Goal: Task Accomplishment & Management: Complete application form

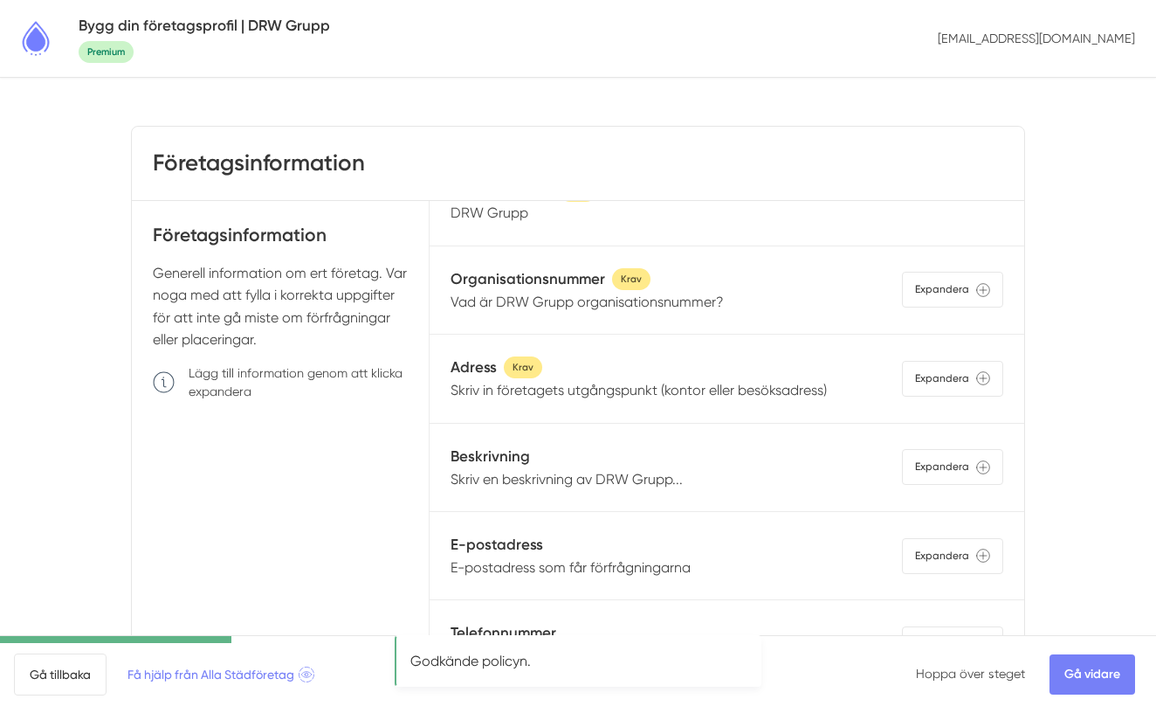
scroll to position [47, 0]
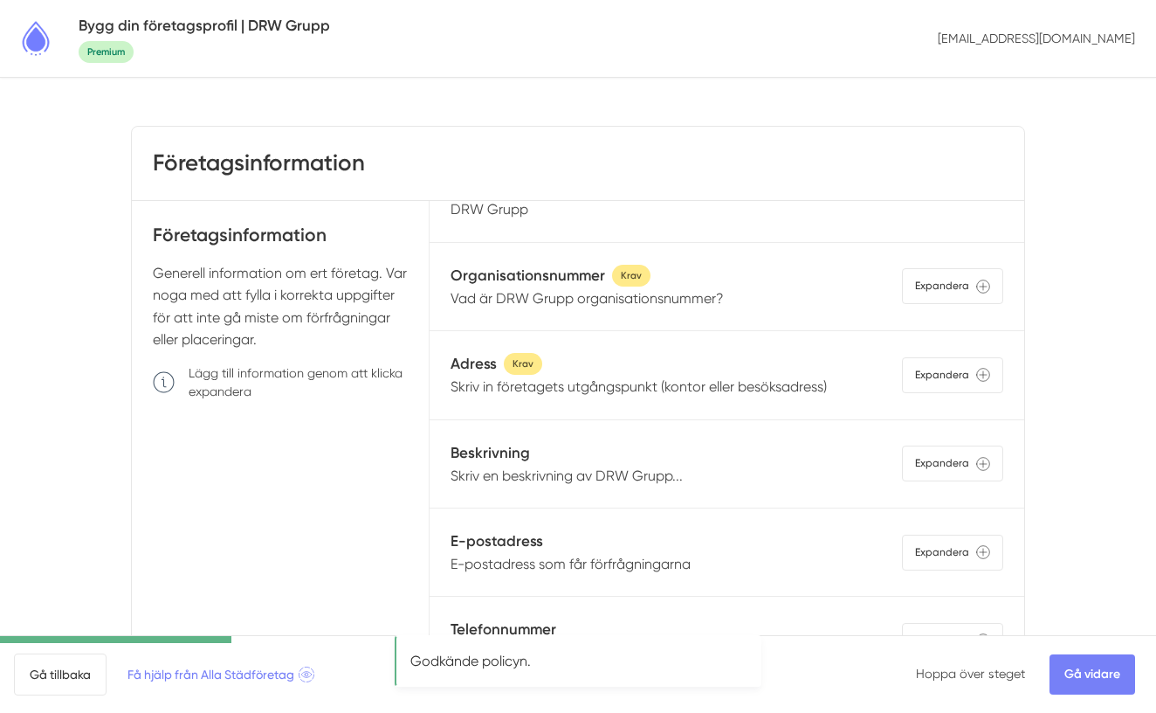
click at [568, 300] on p "Vad är DRW Grupp organisationsnummer?" at bounding box center [587, 298] width 273 height 22
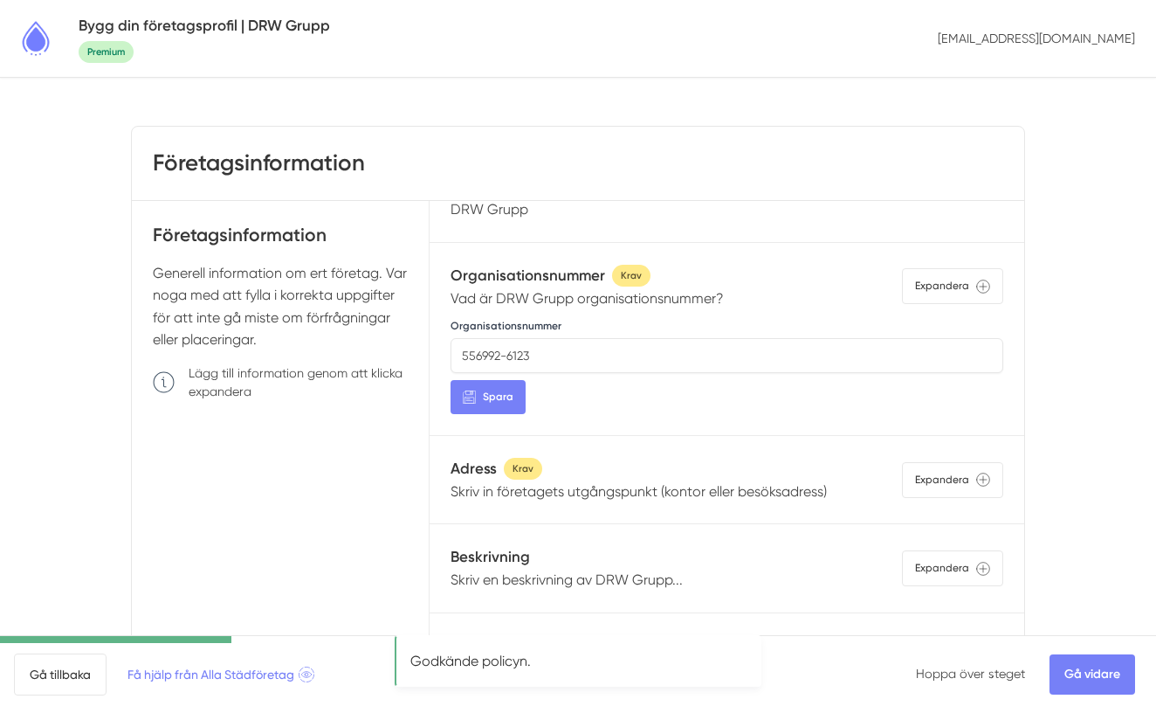
click at [568, 300] on p "Vad är DRW Grupp organisationsnummer?" at bounding box center [587, 298] width 273 height 22
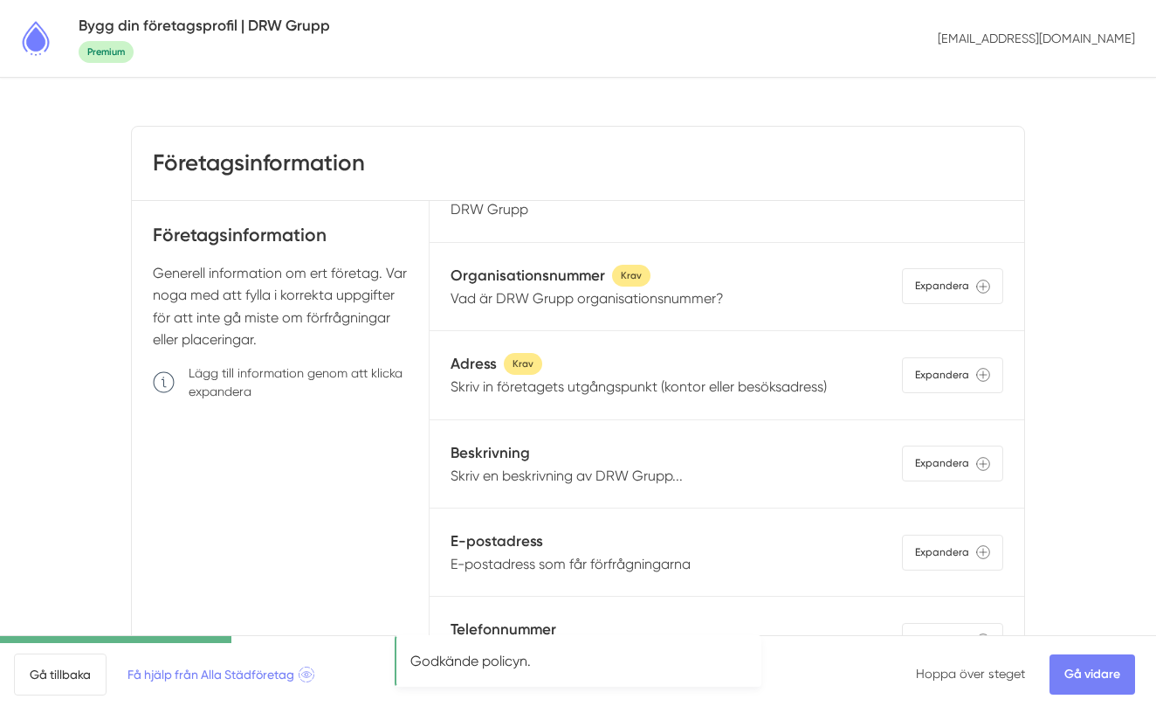
click at [521, 394] on p "Skriv in företagets utgångspunkt (kontor eller besöksadress)" at bounding box center [639, 387] width 376 height 22
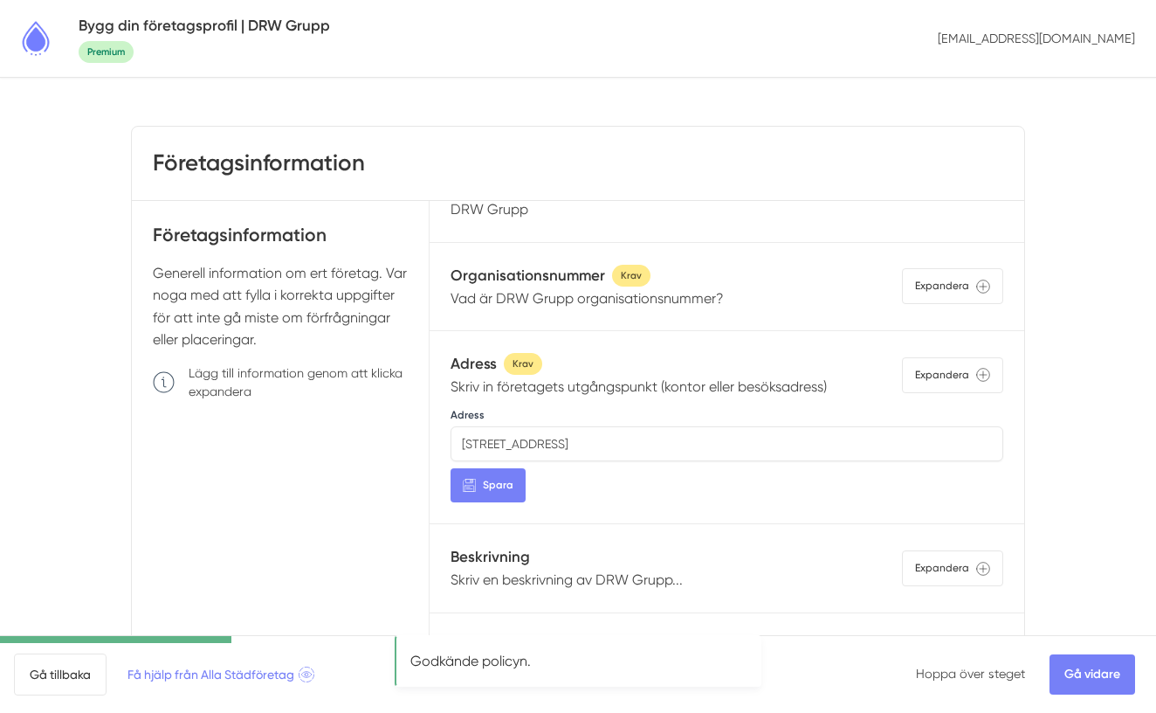
click at [520, 386] on p "Skriv in företagets utgångspunkt (kontor eller besöksadress)" at bounding box center [639, 387] width 376 height 22
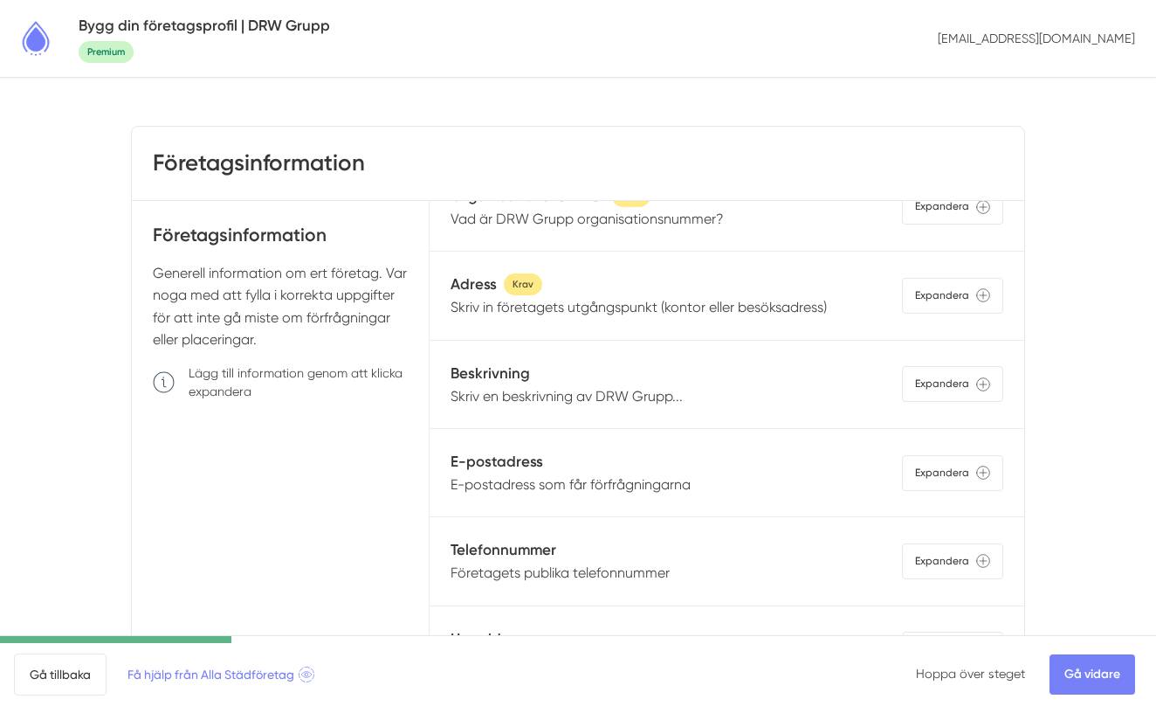
scroll to position [128, 0]
click at [533, 384] on p "Skriv en beskrivning av DRW Grupp..." at bounding box center [567, 395] width 232 height 22
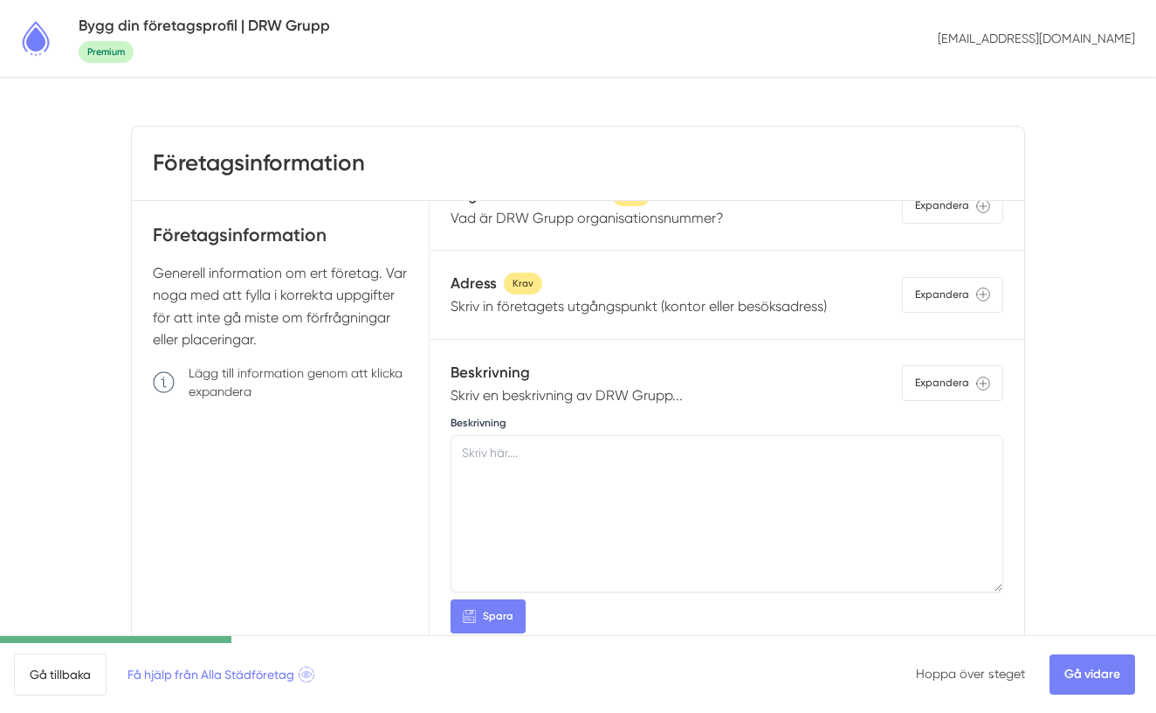
click at [533, 398] on p "Skriv en beskrivning av DRW Grupp..." at bounding box center [567, 395] width 232 height 22
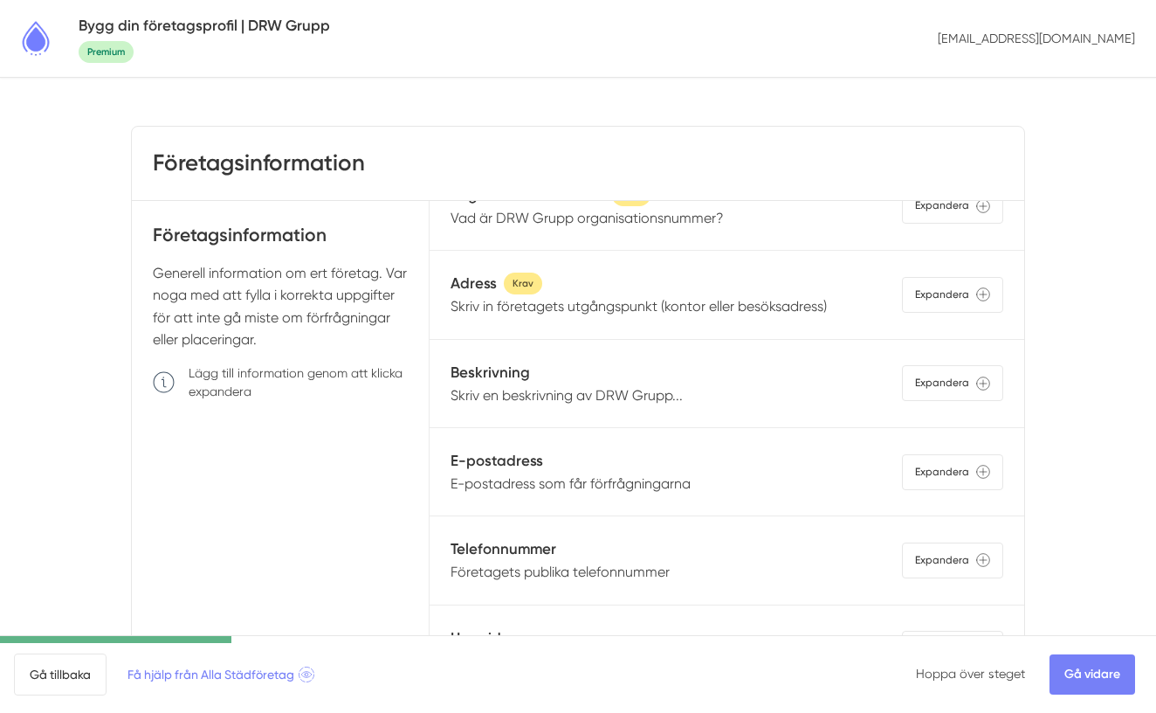
click at [530, 481] on p "E-postadress som får förfrågningarna" at bounding box center [571, 483] width 240 height 22
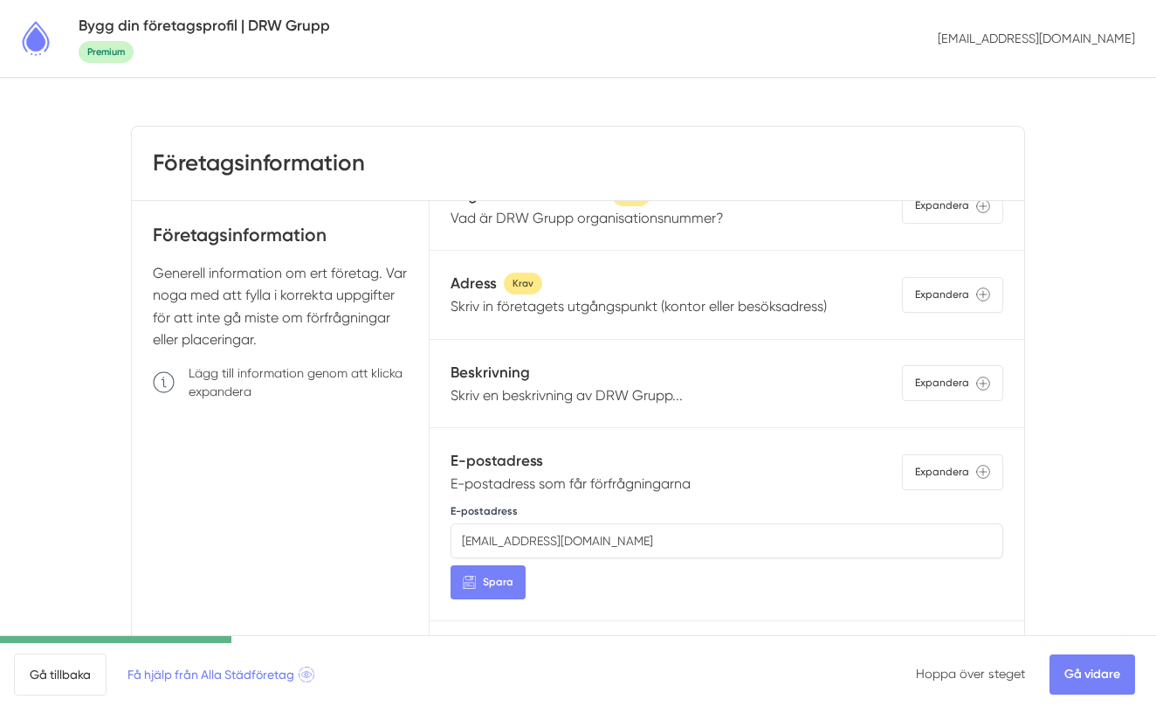
scroll to position [183, 0]
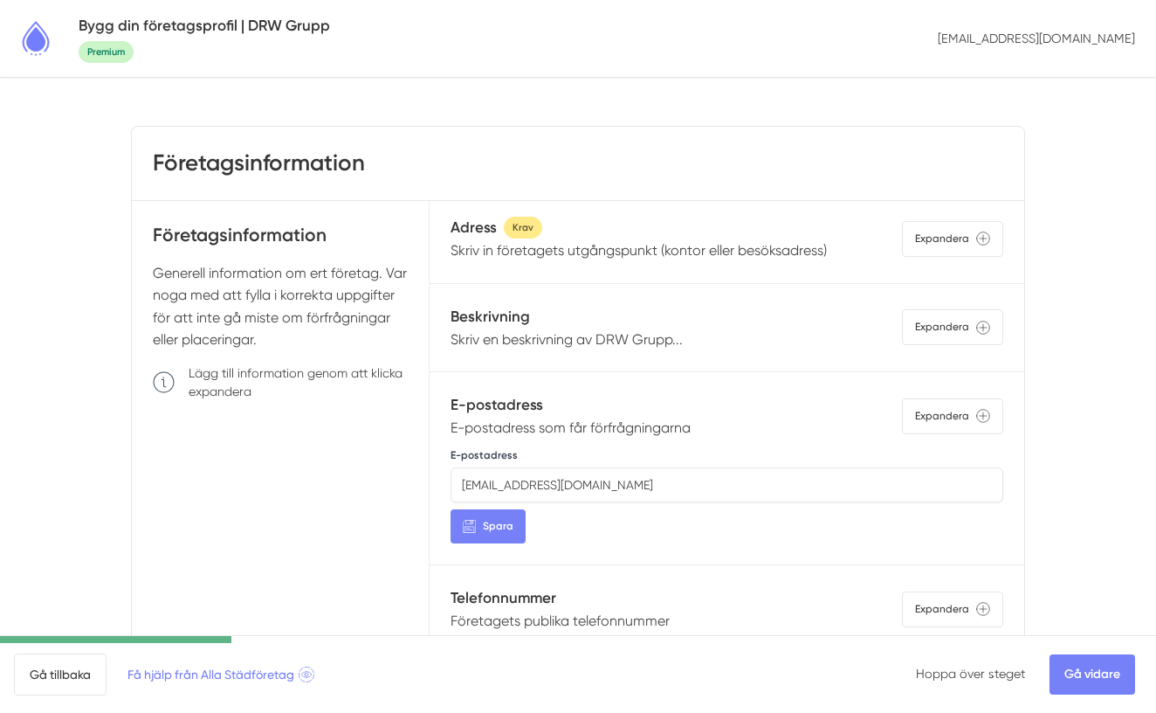
click at [535, 429] on p "E-postadress som får förfrågningarna" at bounding box center [571, 428] width 240 height 22
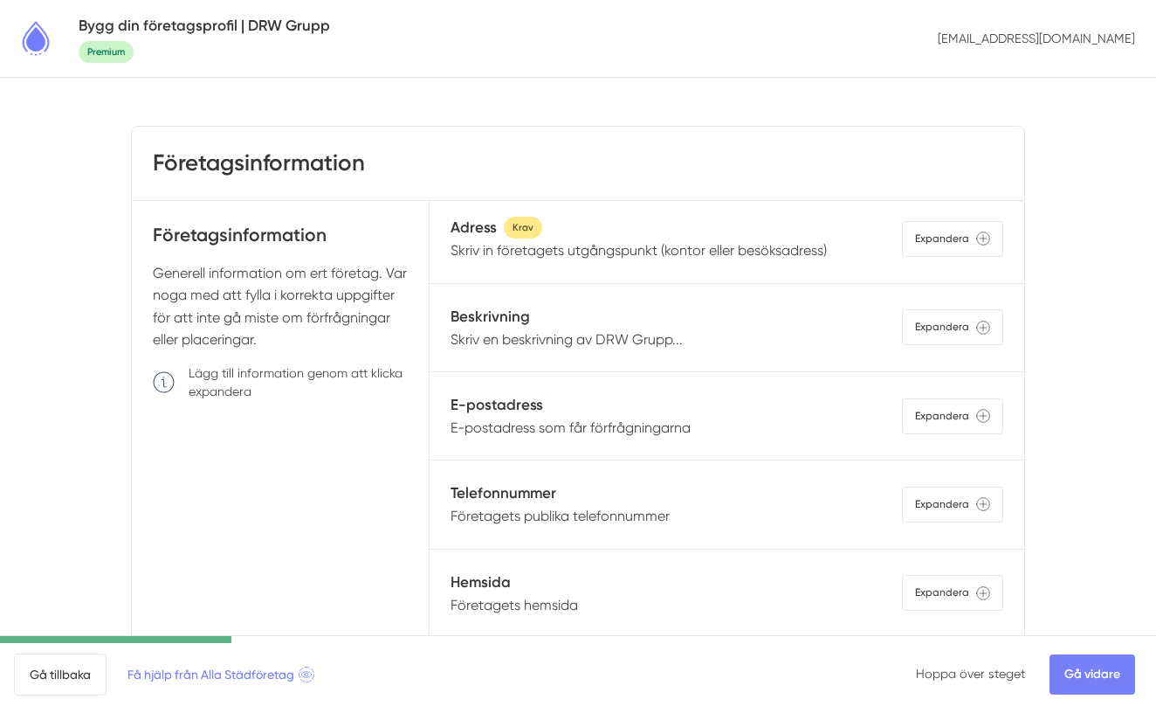
click at [534, 518] on p "Företagets publika telefonnummer" at bounding box center [560, 516] width 219 height 22
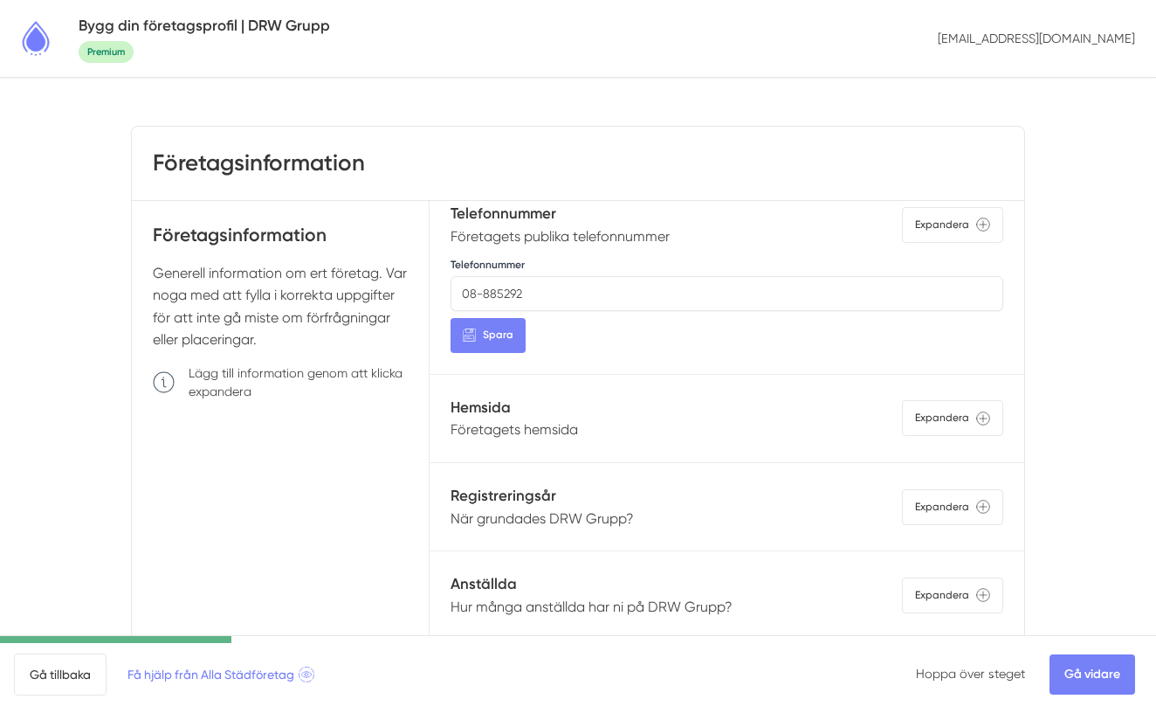
scroll to position [465, 0]
click at [659, 432] on div "Hemsida Företagets hemsida Expandera" at bounding box center [727, 416] width 553 height 45
click at [551, 429] on p "Företagets hemsida" at bounding box center [515, 428] width 128 height 22
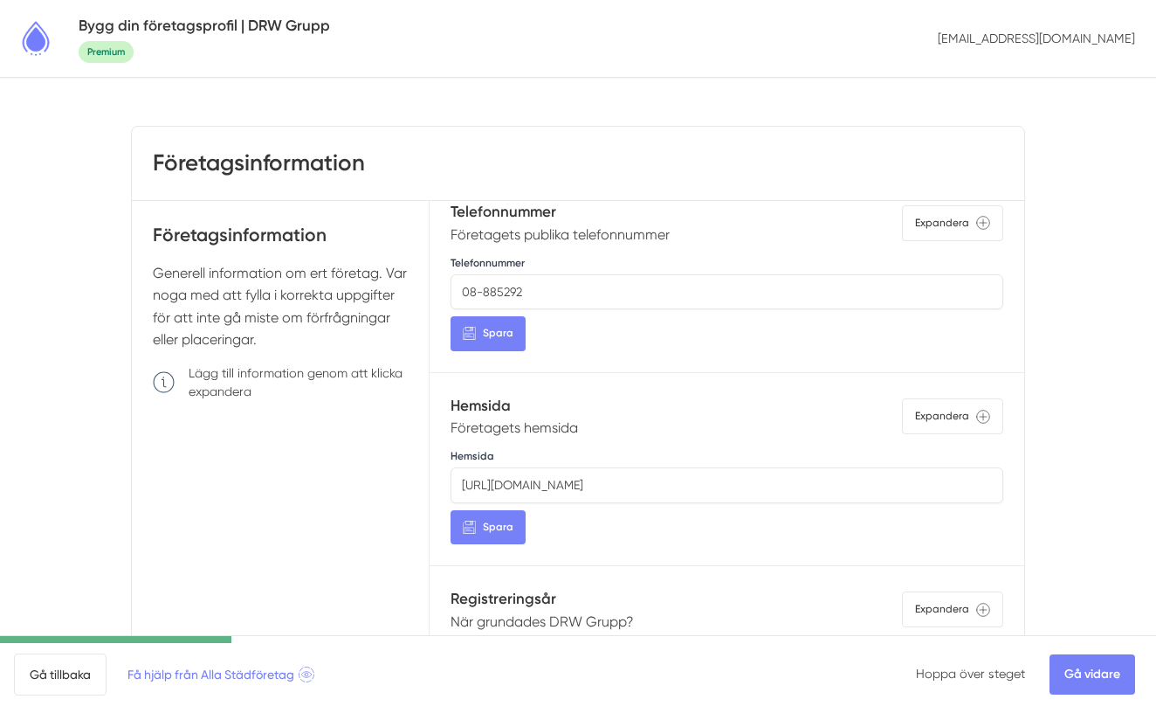
click at [541, 429] on p "Företagets hemsida" at bounding box center [515, 428] width 128 height 22
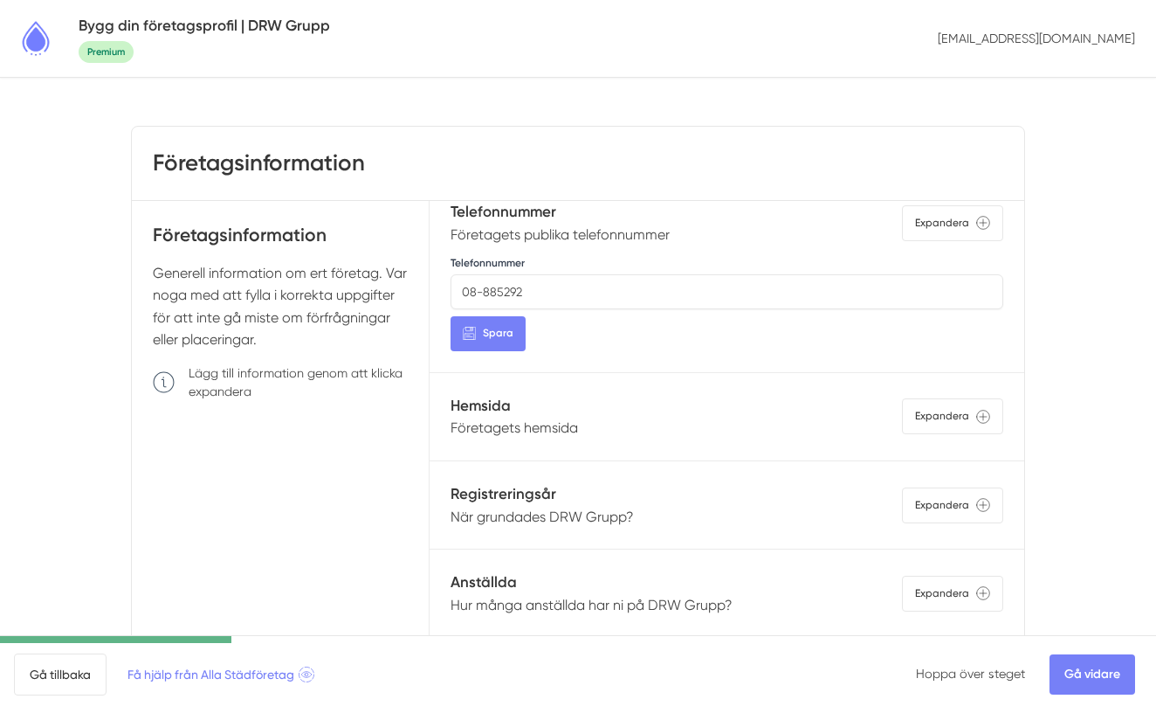
click at [573, 516] on p "När grundades DRW Grupp?" at bounding box center [542, 517] width 183 height 22
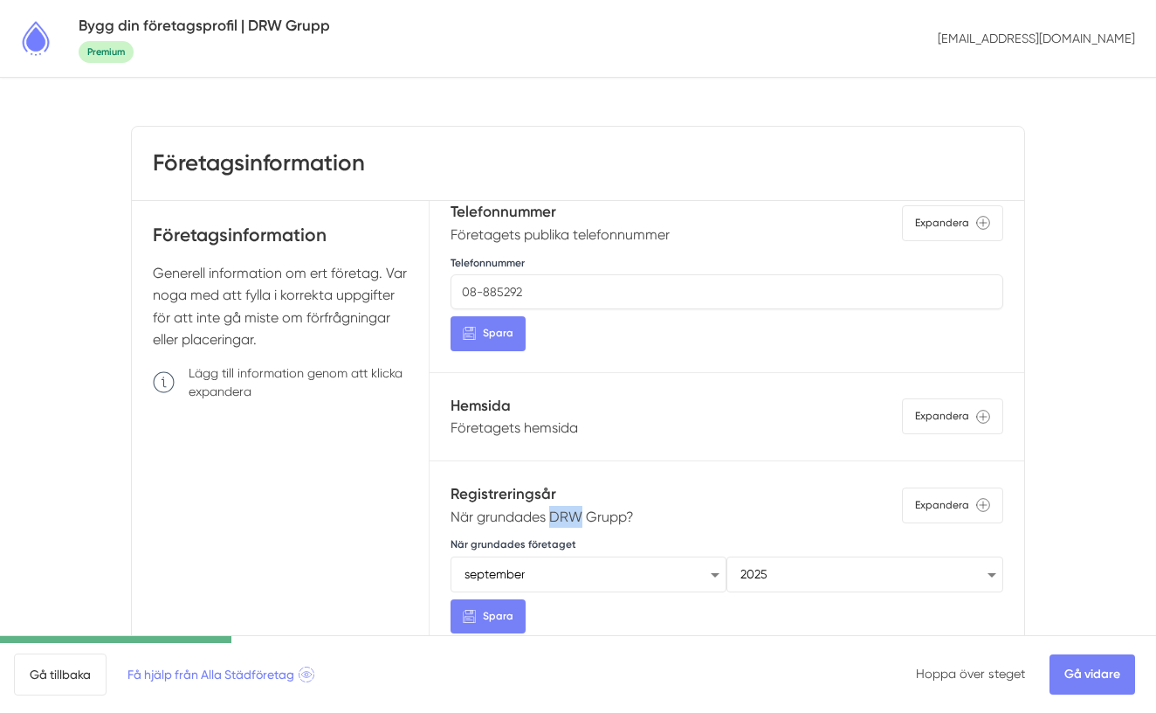
click at [573, 516] on p "När grundades DRW Grupp?" at bounding box center [542, 517] width 183 height 22
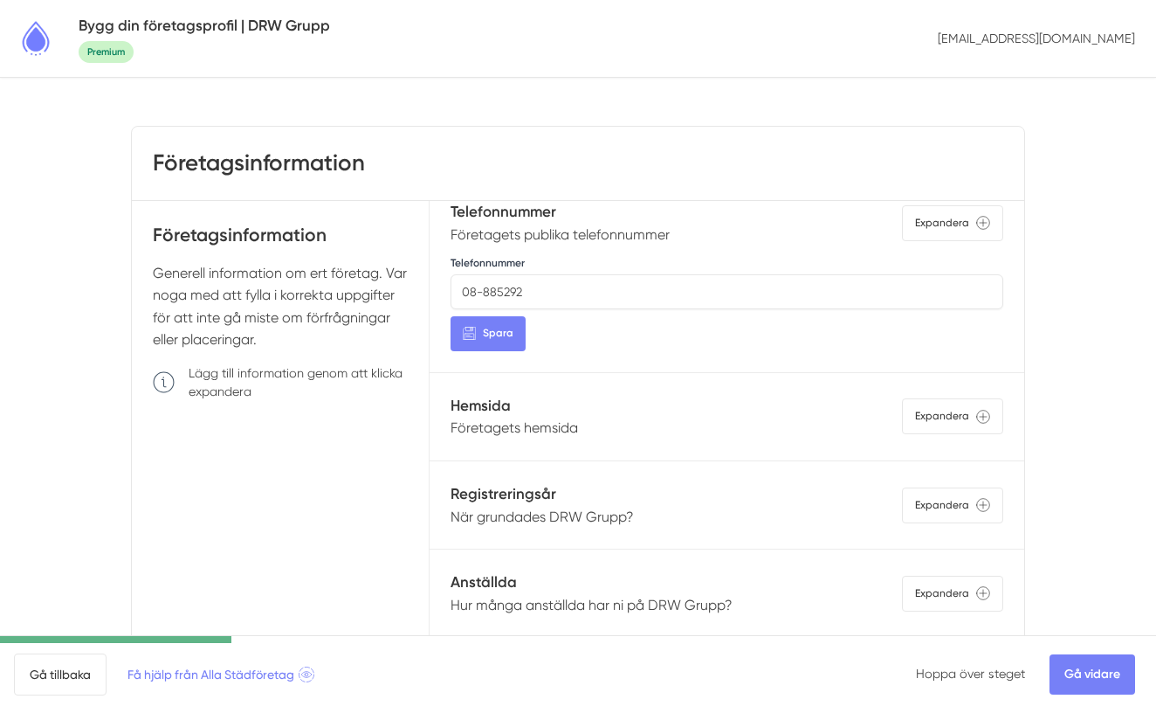
click at [634, 602] on p "Hur många anställda har ni på DRW Grupp?" at bounding box center [592, 605] width 282 height 22
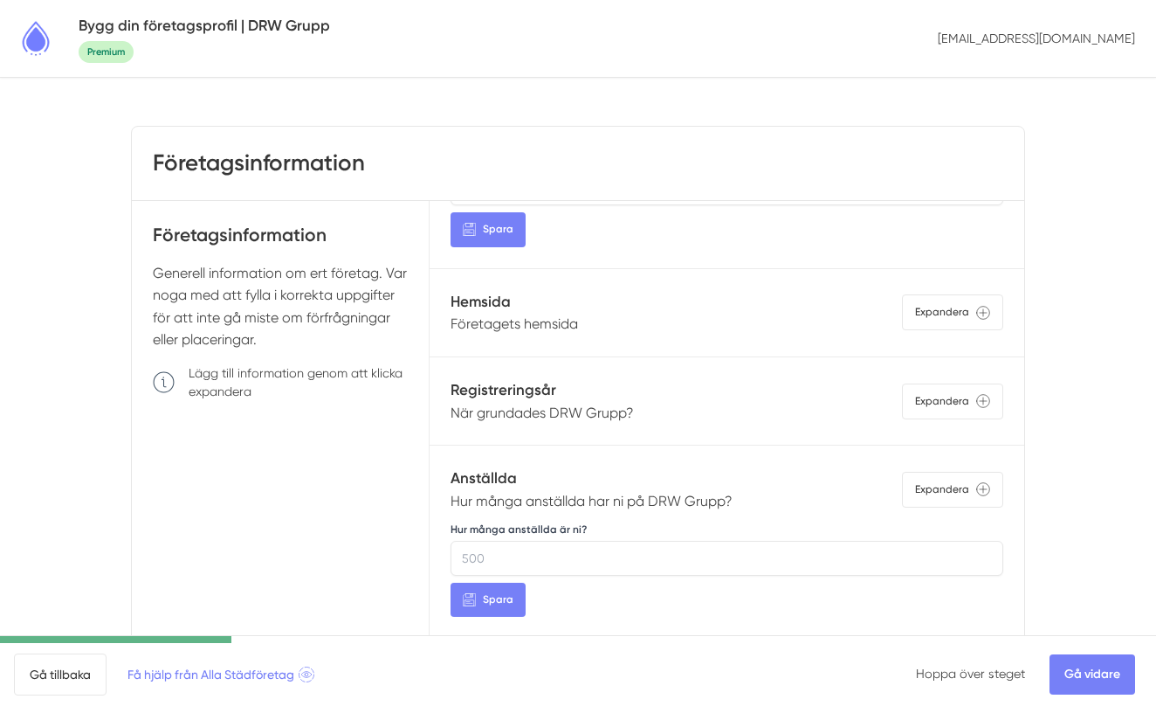
click at [608, 497] on p "Hur många anställda har ni på DRW Grupp?" at bounding box center [592, 501] width 282 height 22
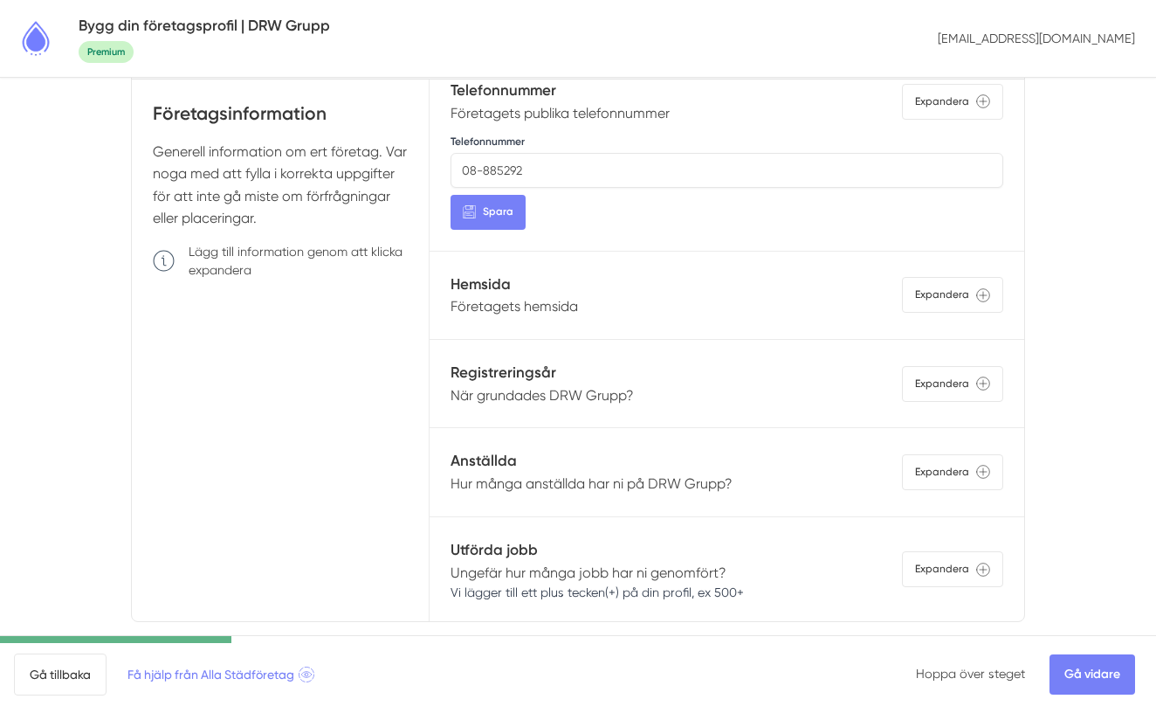
scroll to position [156, 0]
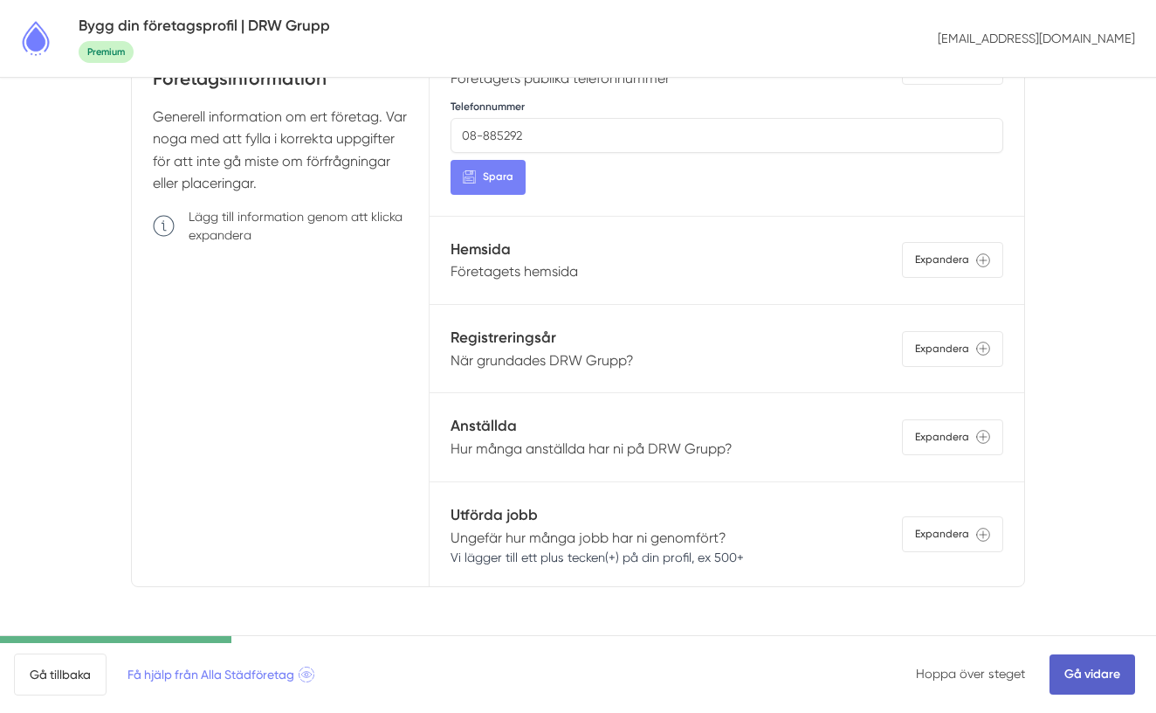
click at [1082, 667] on link "Gå vidare" at bounding box center [1093, 674] width 86 height 40
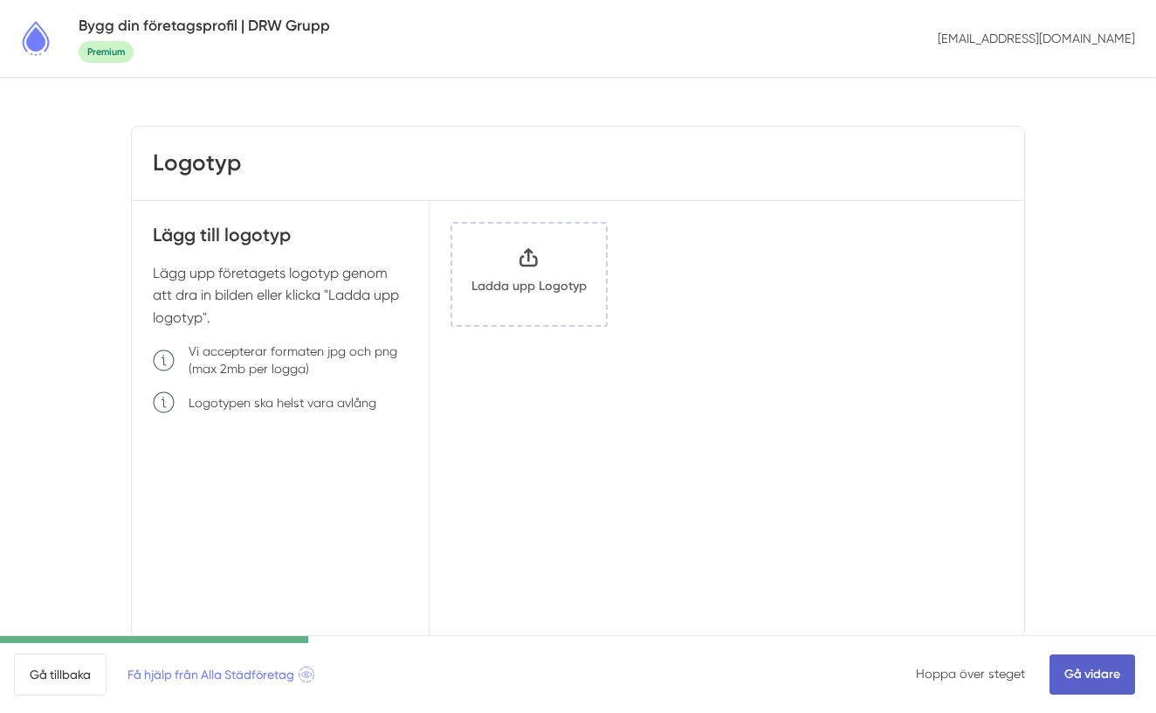
click at [1088, 666] on link "Gå vidare" at bounding box center [1093, 674] width 86 height 40
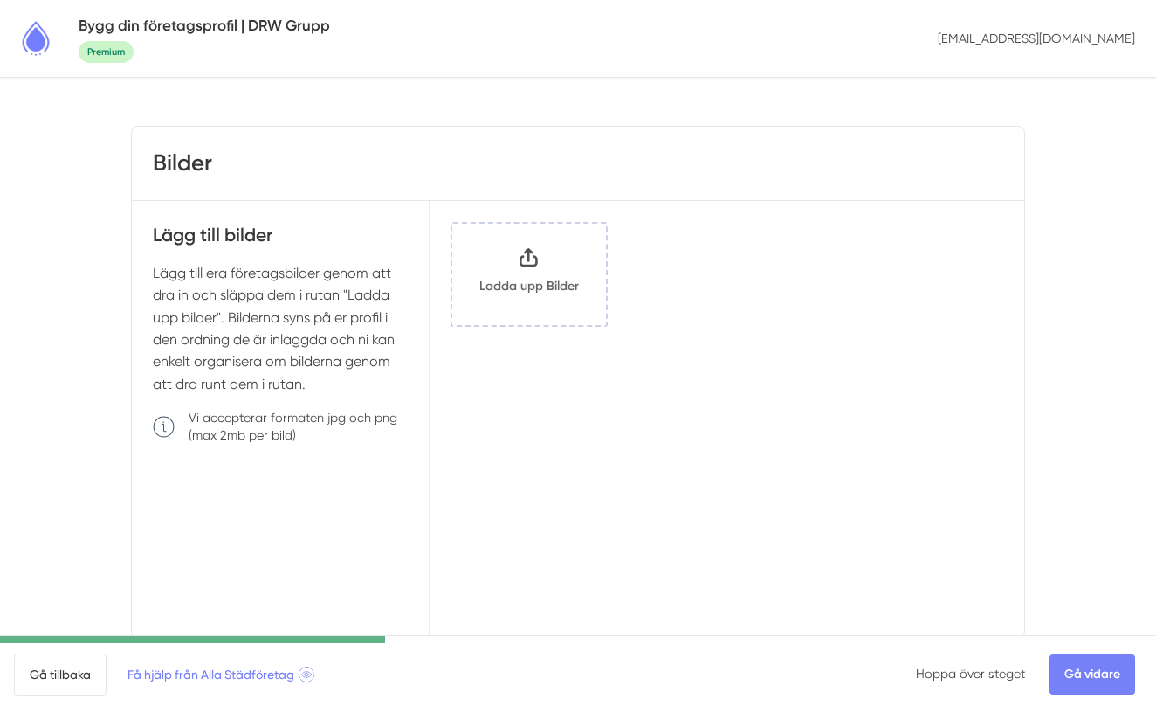
click at [1088, 666] on link "Gå vidare" at bounding box center [1093, 674] width 86 height 40
